Goal: Find specific page/section: Find specific page/section

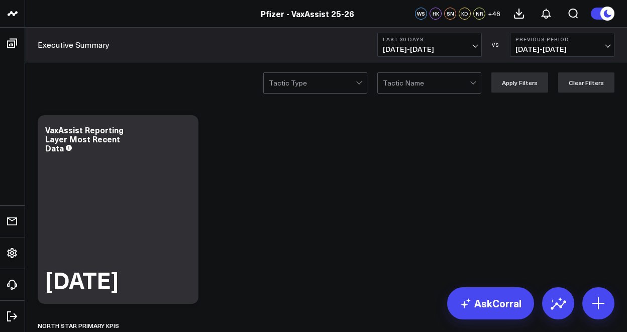
drag, startPoint x: 398, startPoint y: 167, endPoint x: 416, endPoint y: 136, distance: 35.8
click at [435, 43] on button "Last 30 Days [DATE] - [DATE]" at bounding box center [430, 45] width 105 height 24
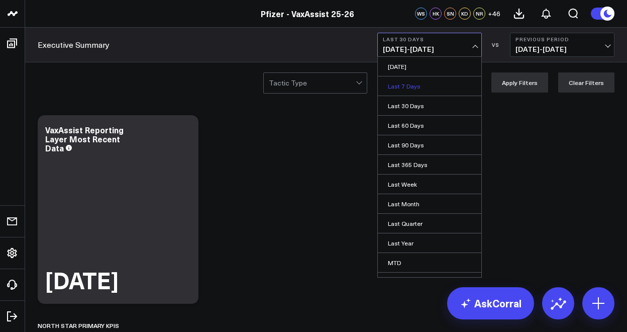
click at [410, 83] on link "Last 7 Days" at bounding box center [430, 85] width 104 height 19
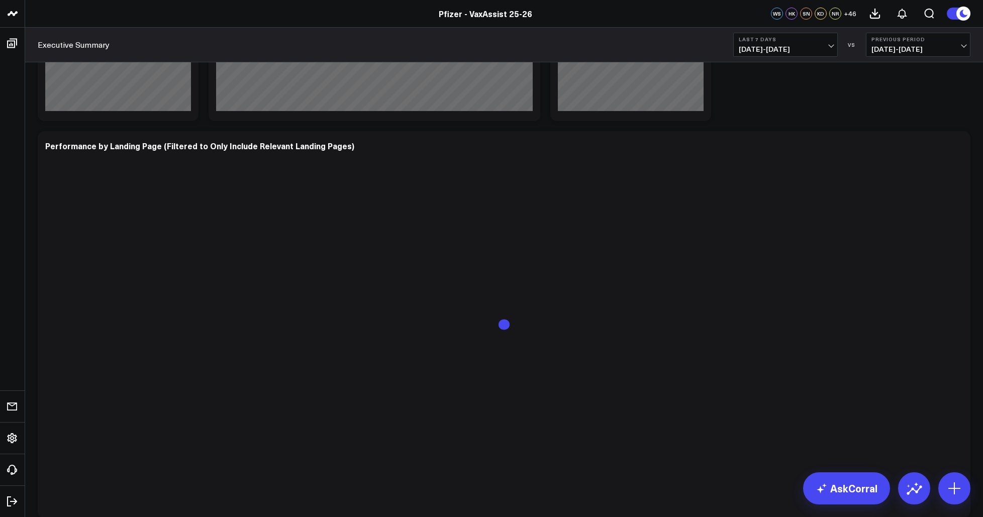
scroll to position [1709, 0]
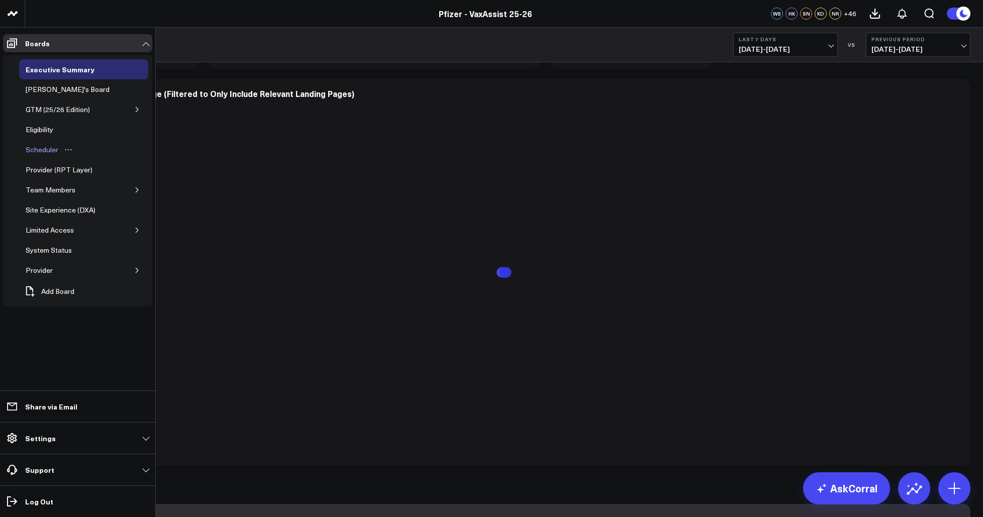
click at [49, 148] on div "Scheduler" at bounding box center [42, 150] width 38 height 12
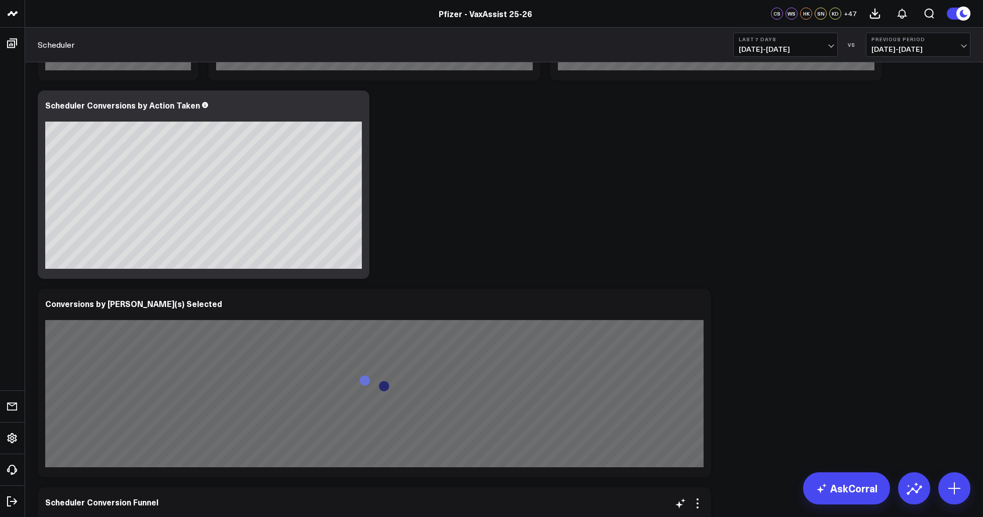
scroll to position [421, 0]
